Goal: Find contact information: Find contact information

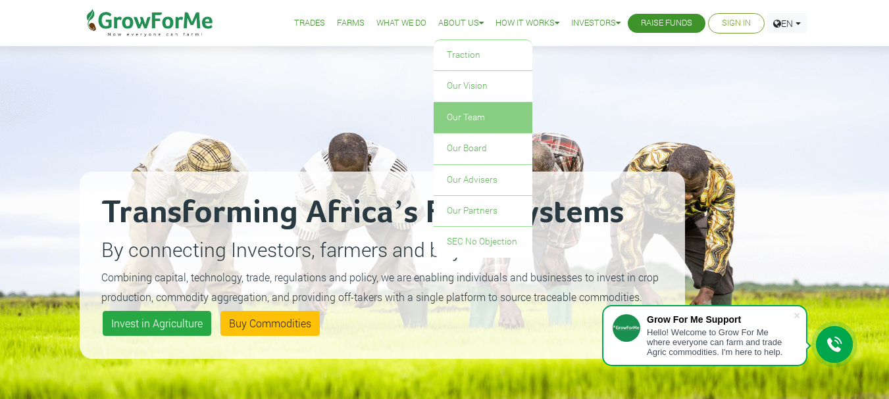
click at [467, 113] on link "Our Team" at bounding box center [483, 118] width 99 height 30
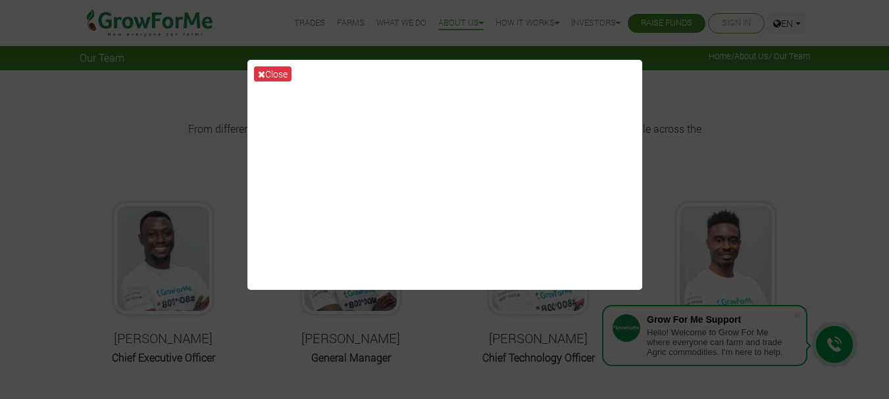
click at [275, 71] on button "Close" at bounding box center [272, 73] width 37 height 15
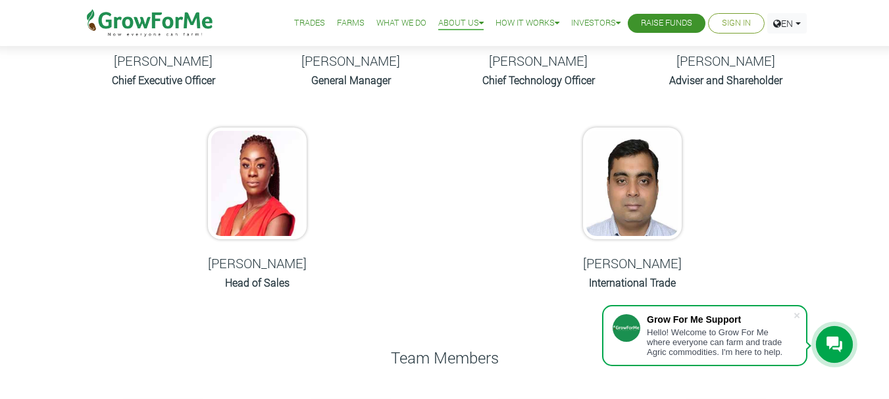
scroll to position [253, 0]
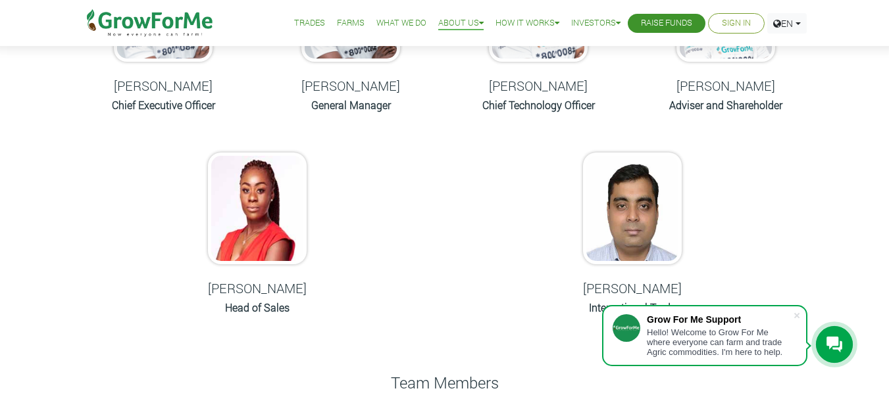
drag, startPoint x: 898, startPoint y: 55, endPoint x: 876, endPoint y: 107, distance: 56.9
click at [275, 293] on h5 "Lorraine Wright" at bounding box center [257, 288] width 155 height 16
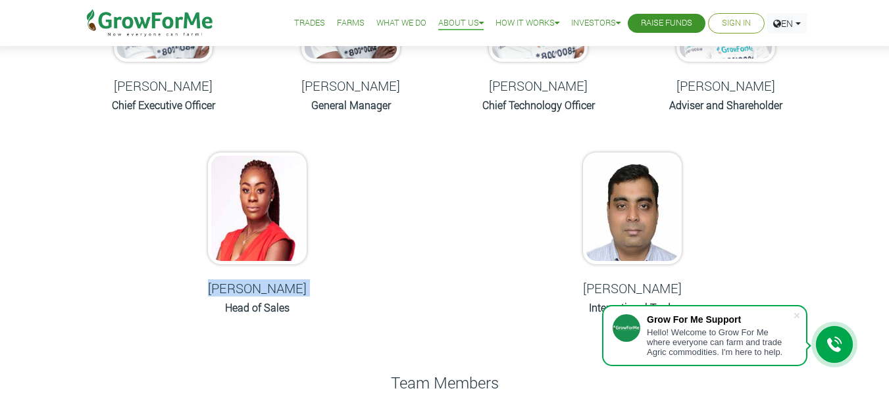
click at [275, 293] on h5 "Lorraine Wright" at bounding box center [257, 288] width 155 height 16
copy div "Lorraine Wright"
click at [261, 309] on h6 "Head of Sales" at bounding box center [257, 307] width 155 height 12
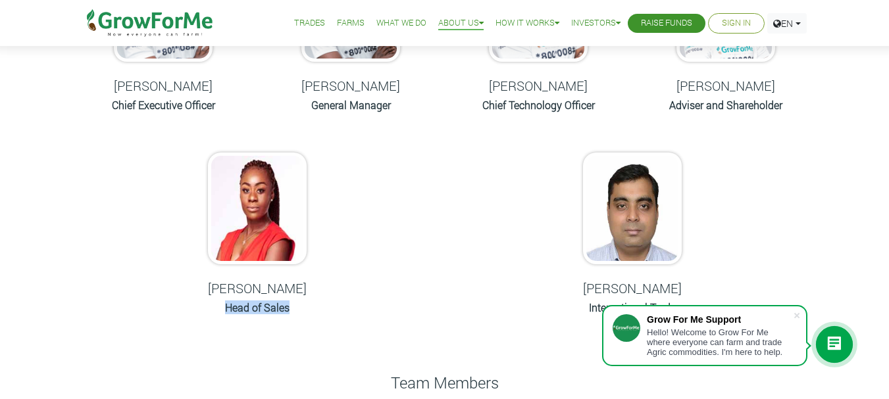
copy div "Head of Sales"
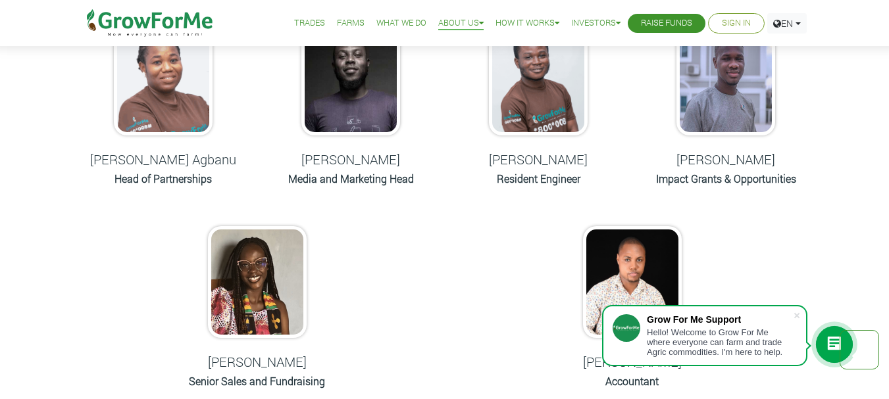
scroll to position [0, 0]
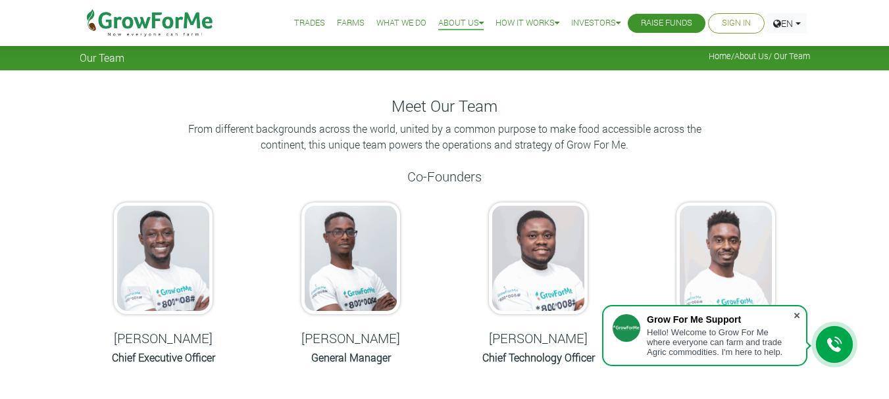
click at [797, 315] on span at bounding box center [796, 315] width 13 height 13
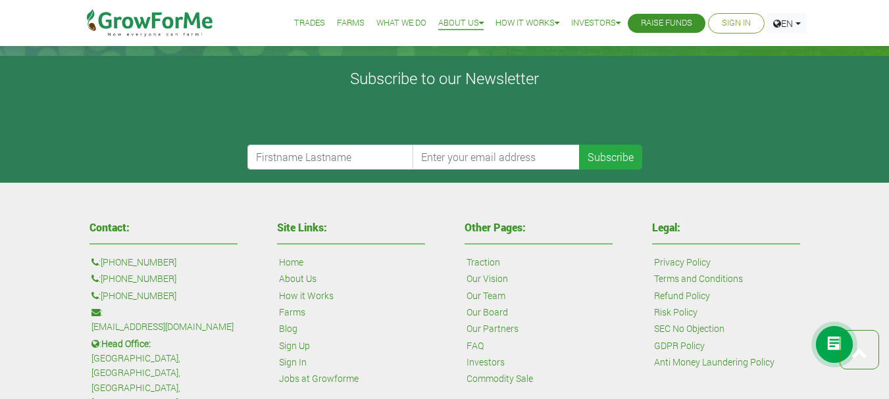
scroll to position [1193, 0]
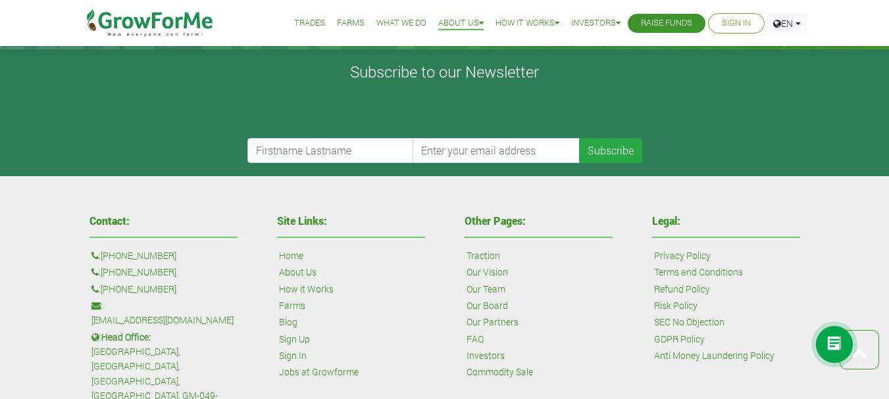
drag, startPoint x: 188, startPoint y: 282, endPoint x: 125, endPoint y: 293, distance: 64.1
click at [125, 293] on p ": +233 24 243 6884" at bounding box center [163, 289] width 144 height 14
copy link "24 243 6884"
